Goal: Find specific page/section: Find specific page/section

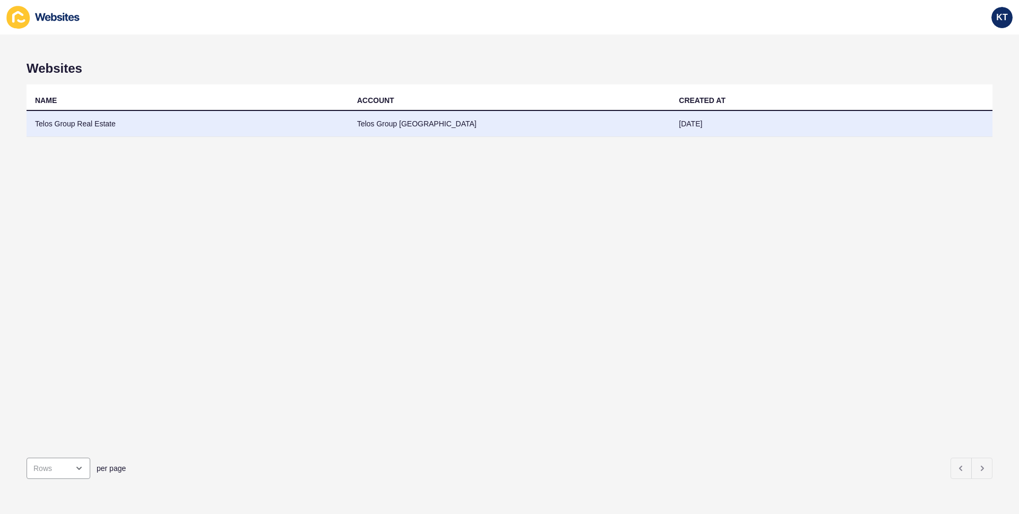
click at [98, 123] on td "Telos Group Real Estate" at bounding box center [188, 124] width 322 height 26
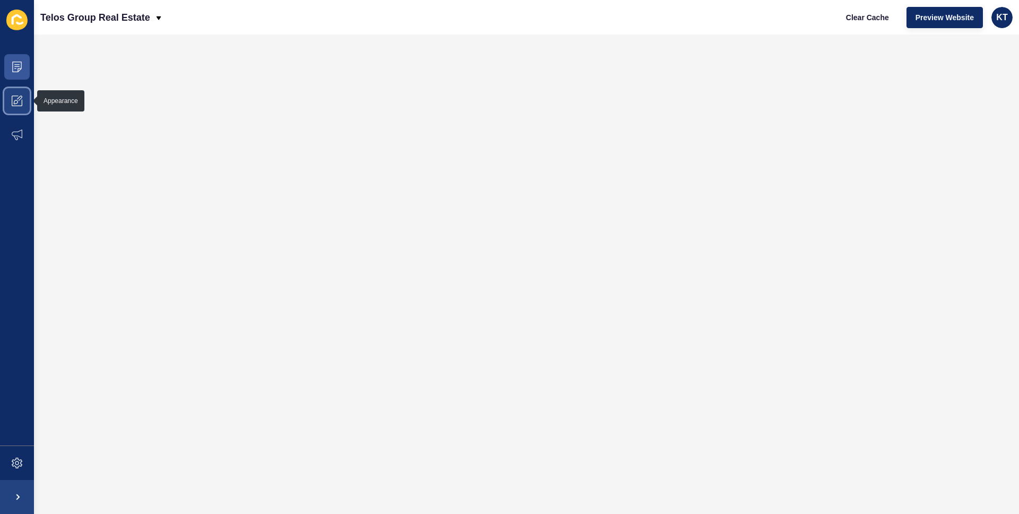
click at [19, 96] on icon at bounding box center [17, 101] width 11 height 11
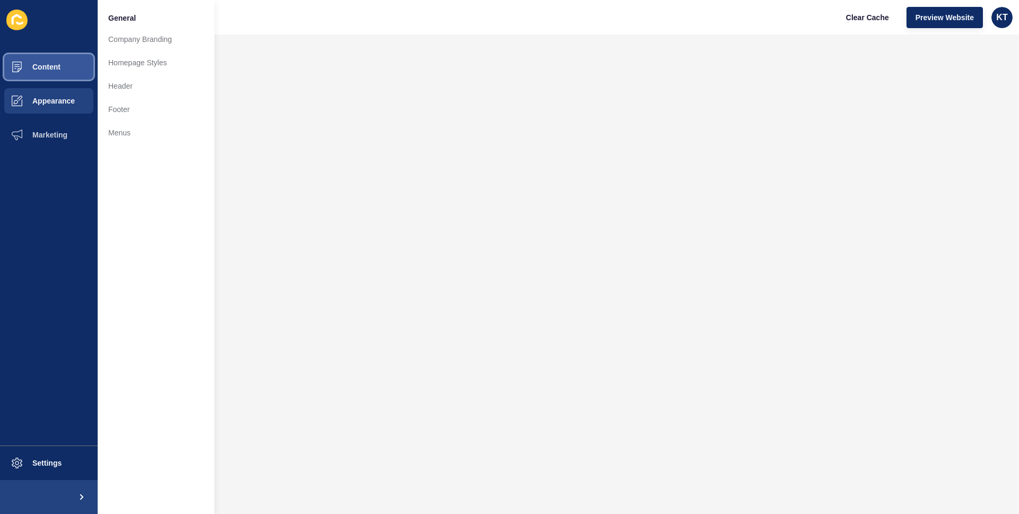
click at [50, 66] on span "Content" at bounding box center [29, 67] width 62 height 8
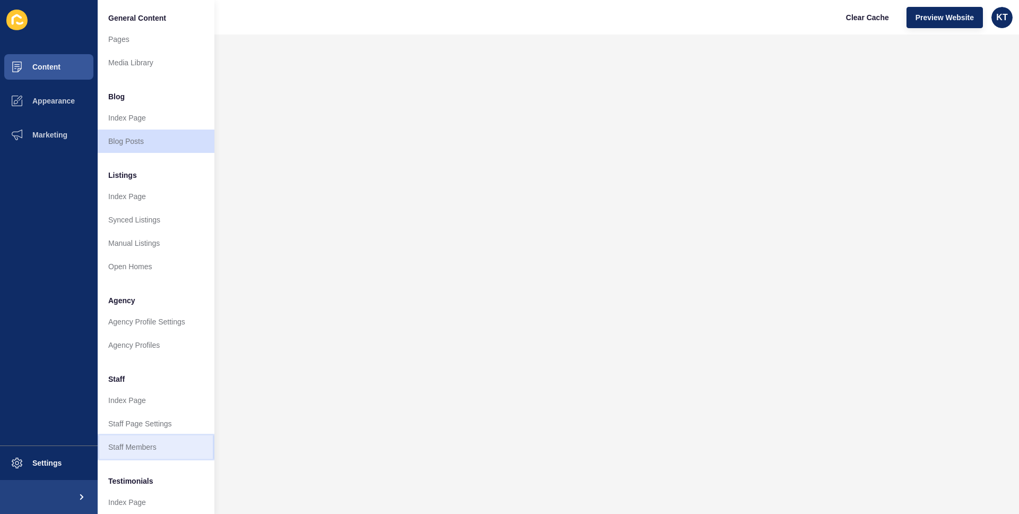
click at [135, 447] on link "Staff Members" at bounding box center [156, 446] width 117 height 23
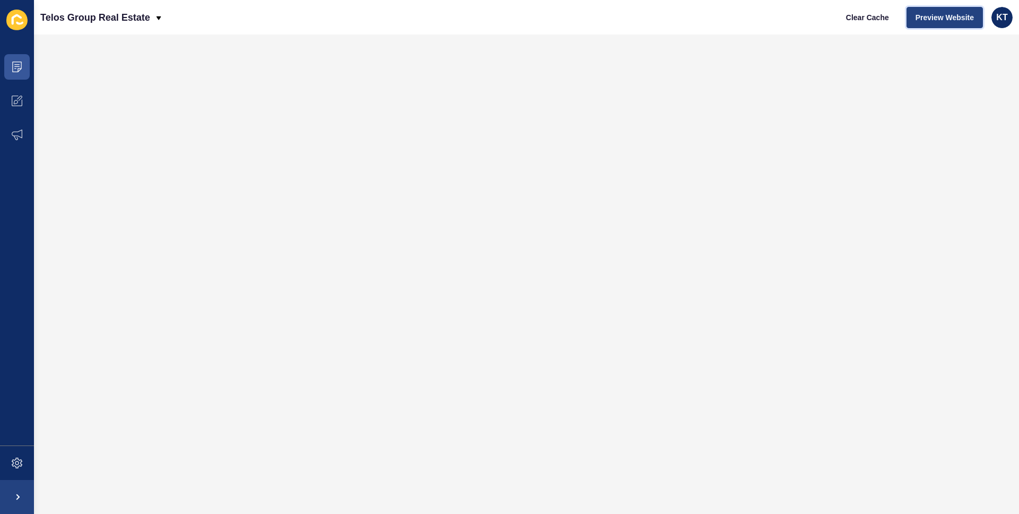
click at [947, 19] on span "Preview Website" at bounding box center [944, 17] width 58 height 11
